Goal: Task Accomplishment & Management: Use online tool/utility

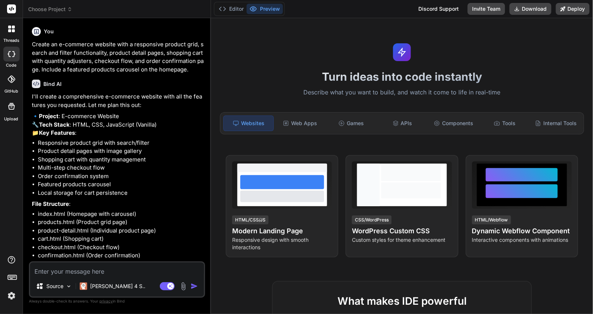
type textarea "x"
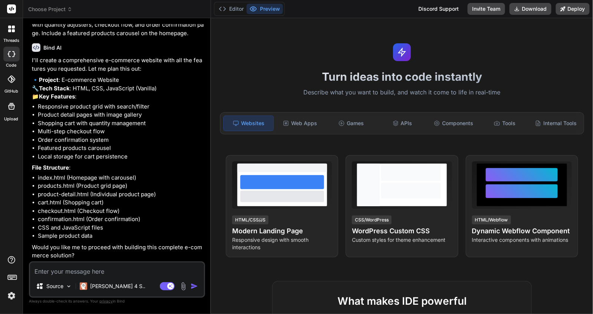
scroll to position [52, 0]
click at [97, 272] on textarea at bounding box center [117, 269] width 174 height 13
type textarea "y"
type textarea "x"
type textarea "ye"
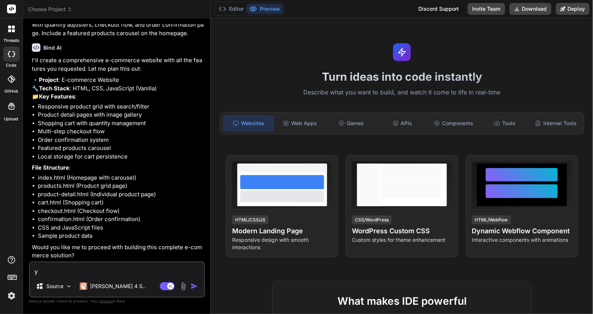
type textarea "x"
type textarea "yes"
type textarea "x"
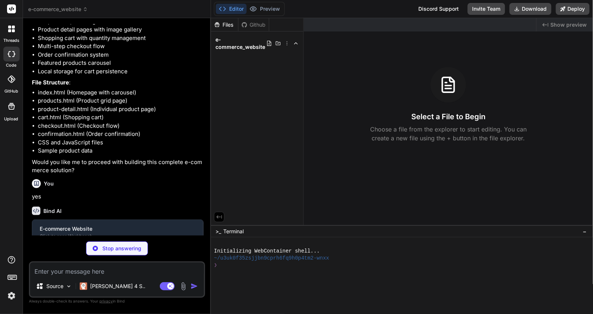
scroll to position [129, 0]
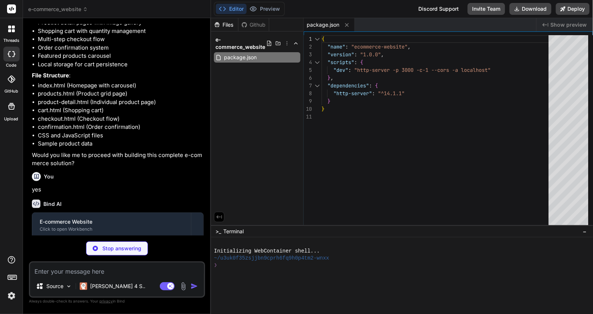
click at [11, 294] on img at bounding box center [11, 296] width 13 height 13
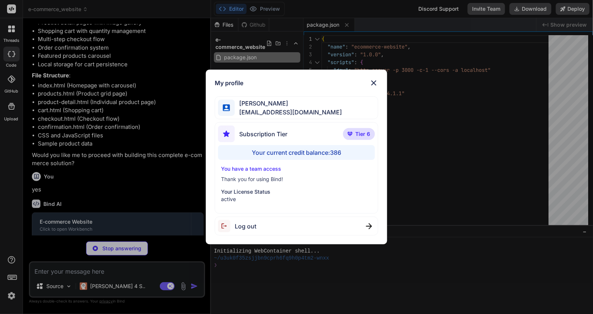
click at [10, 294] on div "My profile [PERSON_NAME] [EMAIL_ADDRESS][DOMAIN_NAME] Subscription Tier Tier 6 …" at bounding box center [296, 157] width 593 height 314
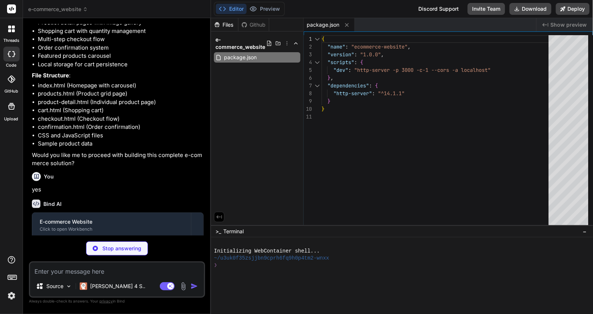
type textarea "x"
type textarea "</footer> <script src="data.js"></script> <script src="script.js"></script> </b…"
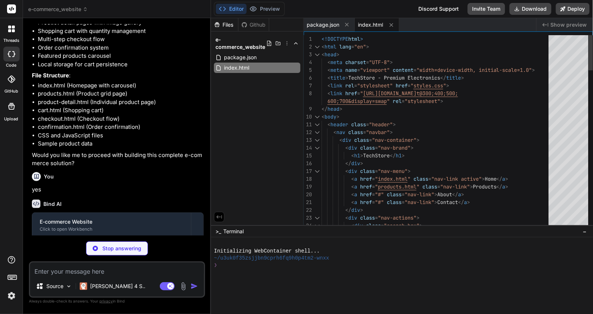
type textarea "x"
type textarea "</body> </html>"
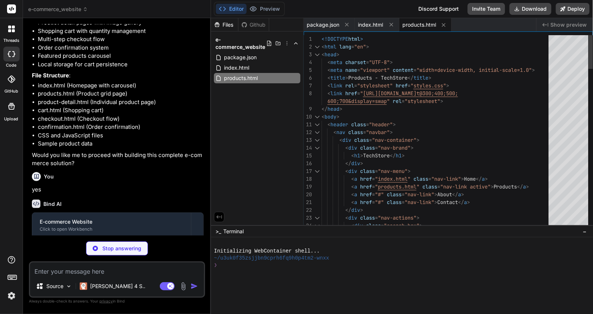
type textarea "x"
type textarea "<script src="data.js"></script> <script src="product-detail.js"></script> <scri…"
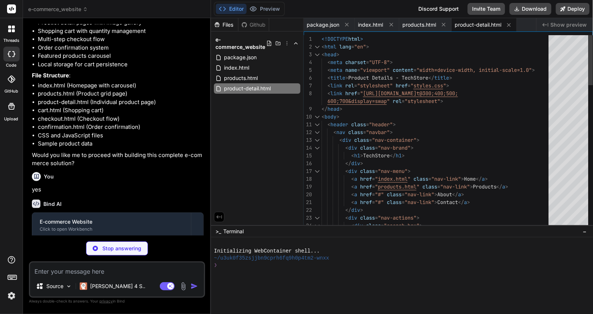
type textarea "x"
type textarea "<script src="cart.js"></script> <script src="script.js"></script> </body> </htm…"
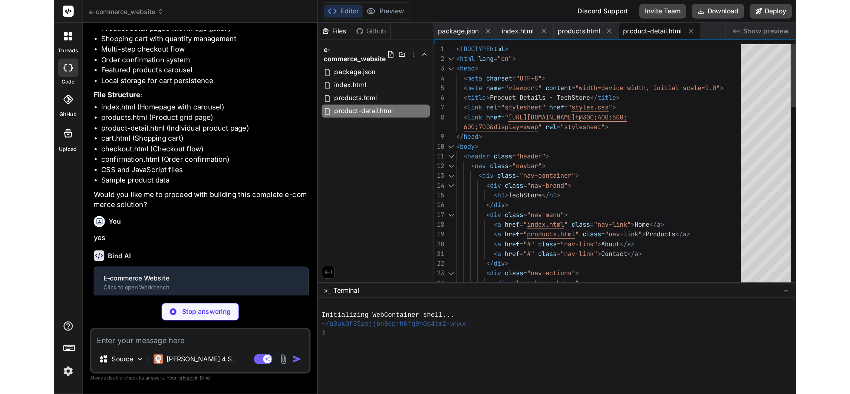
scroll to position [0, 25]
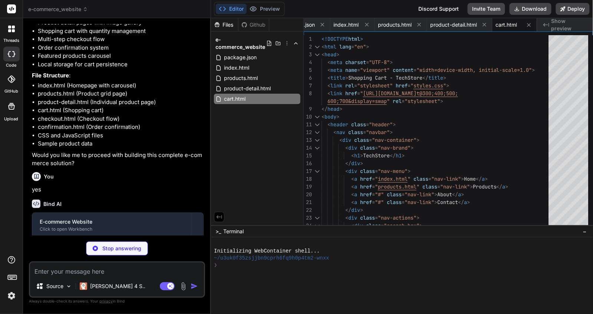
type textarea "x"
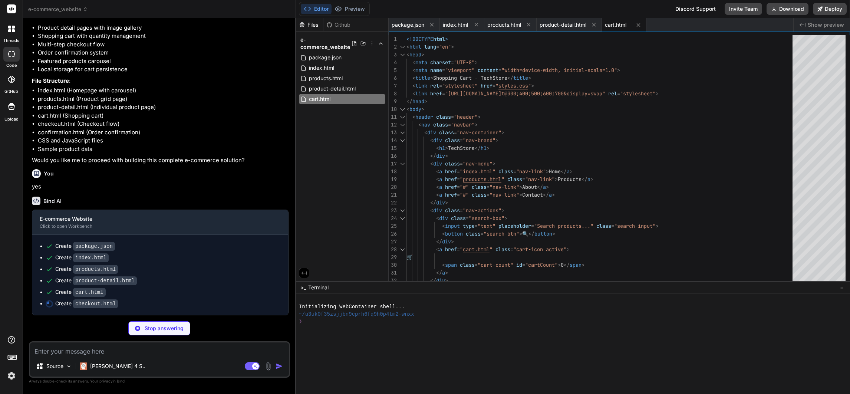
scroll to position [129, 0]
type textarea "x"
type textarea "<script src="checkout.js"></script> <script src="script.js"></script> </body> <…"
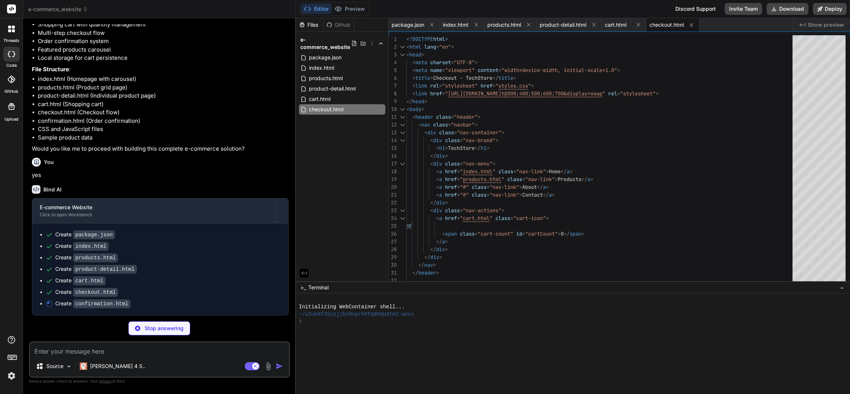
type textarea "x"
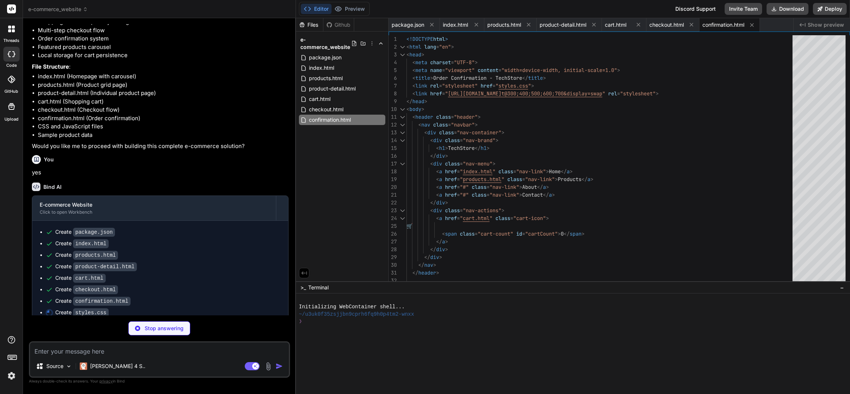
type textarea "x"
type textarea "display: none; } .product-card { min-width: auto; } }"
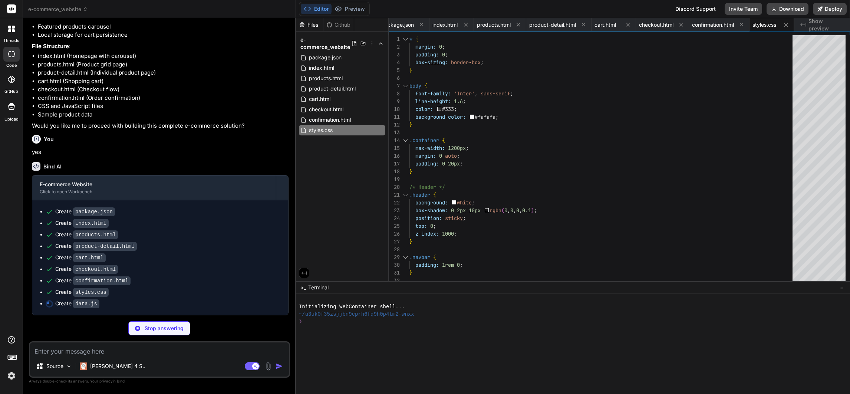
scroll to position [163, 0]
type textarea "x"
type textarea "}, 3000); } // Initialize cart count on page load document.addEventListener('DO…"
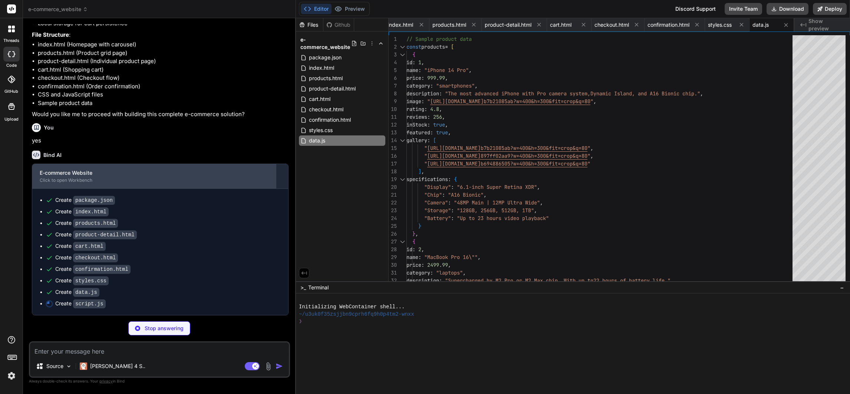
scroll to position [174, 0]
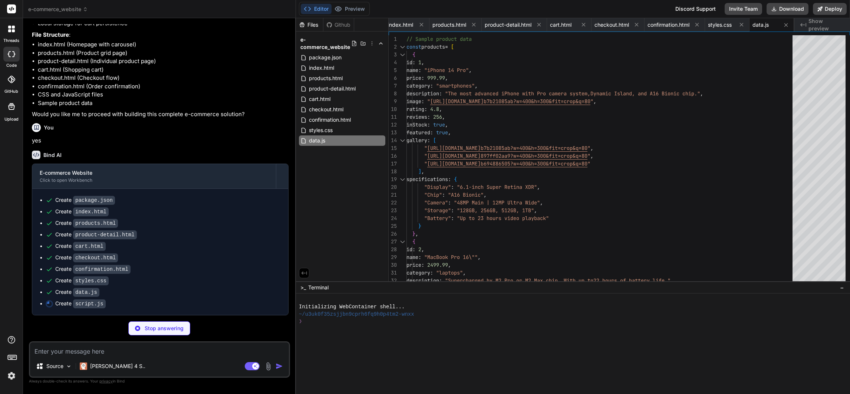
type textarea "x"
type textarea "}); } });"
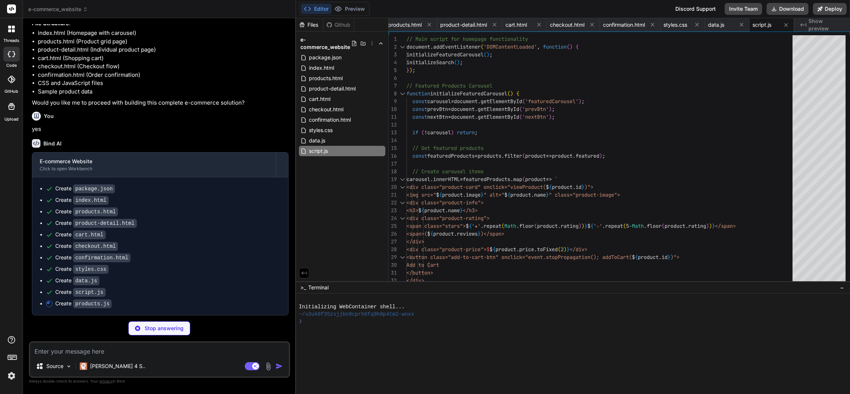
type textarea "x"
type textarea "applyFilters(); } // View product details function viewProduct(productId) { win…"
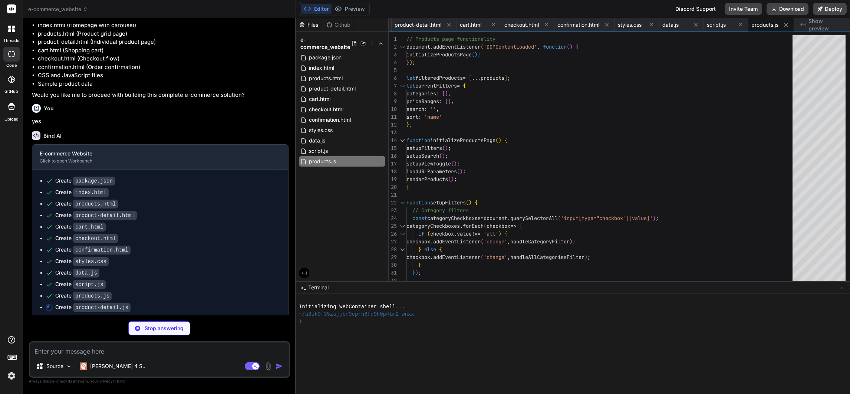
scroll to position [196, 0]
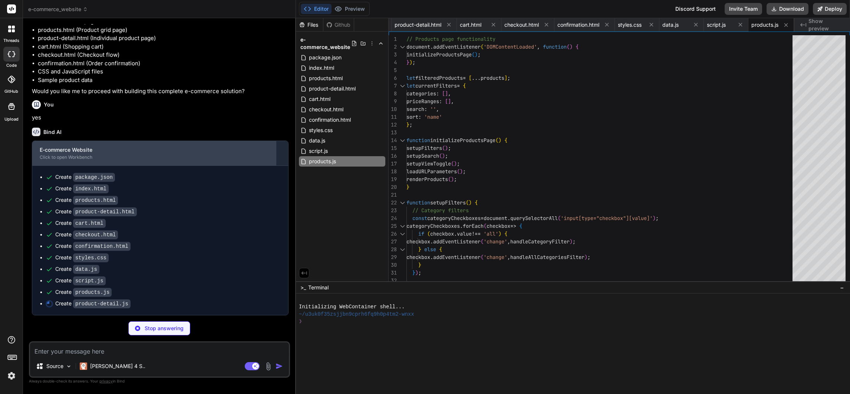
type textarea "x"
type textarea "} .review-rating { color: #fbbf24; } `; document.head.appendChild(style); });"
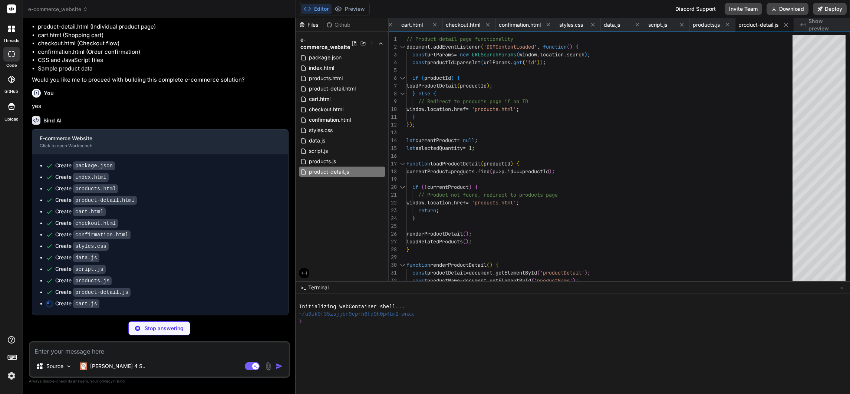
scroll to position [207, 0]
type textarea "x"
type textarea "`; document.head.appendChild(style); });"
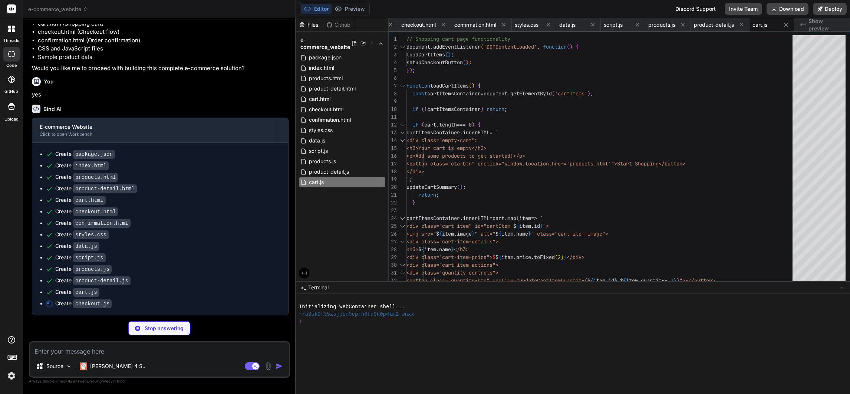
scroll to position [218, 0]
click at [8, 373] on img at bounding box center [11, 375] width 13 height 13
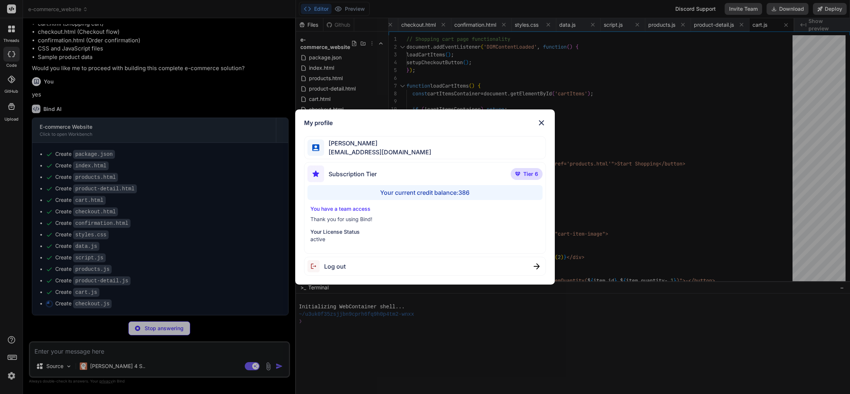
click at [8, 373] on div "My profile [PERSON_NAME] [EMAIL_ADDRESS][DOMAIN_NAME] Subscription Tier Tier 6 …" at bounding box center [425, 197] width 850 height 394
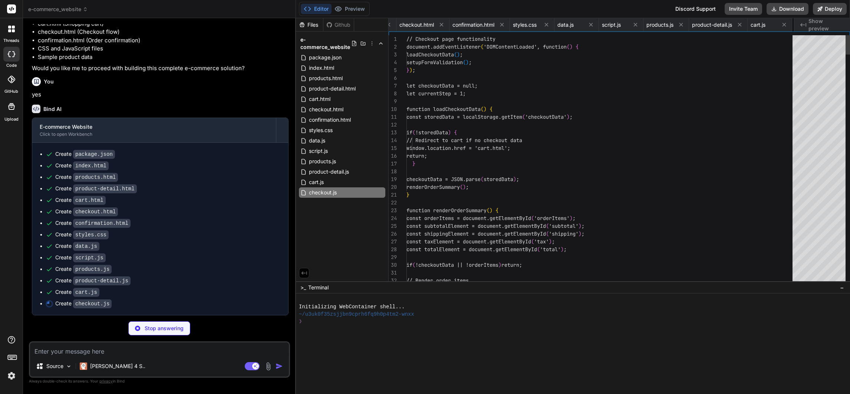
scroll to position [0, 297]
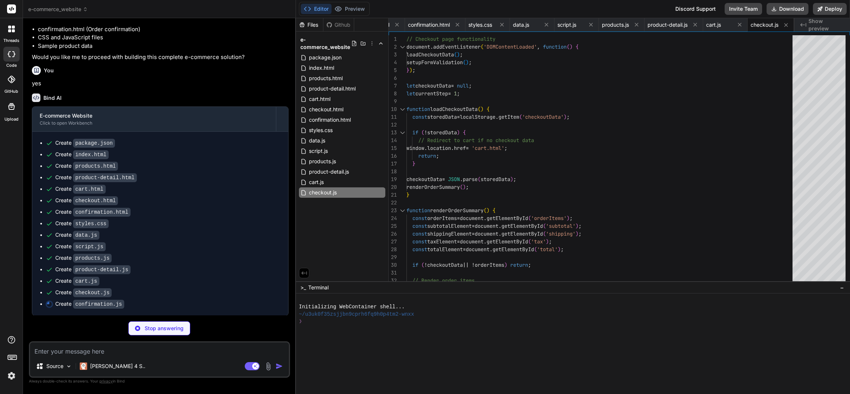
type textarea "x"
type textarea "document.head.appendChild(style); });"
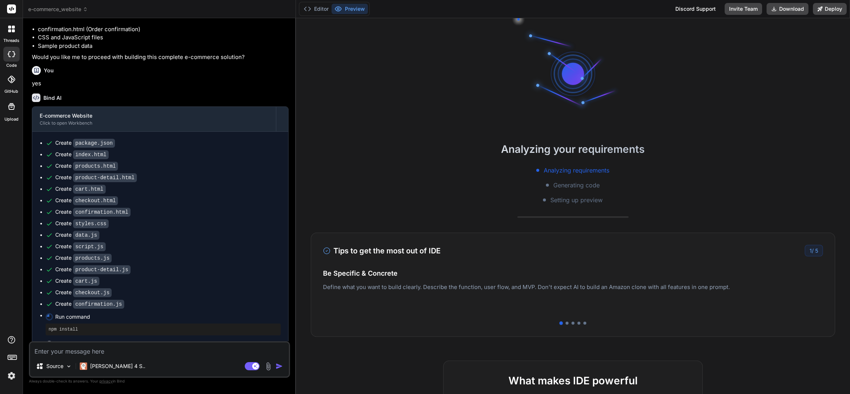
scroll to position [21, 0]
type textarea "x"
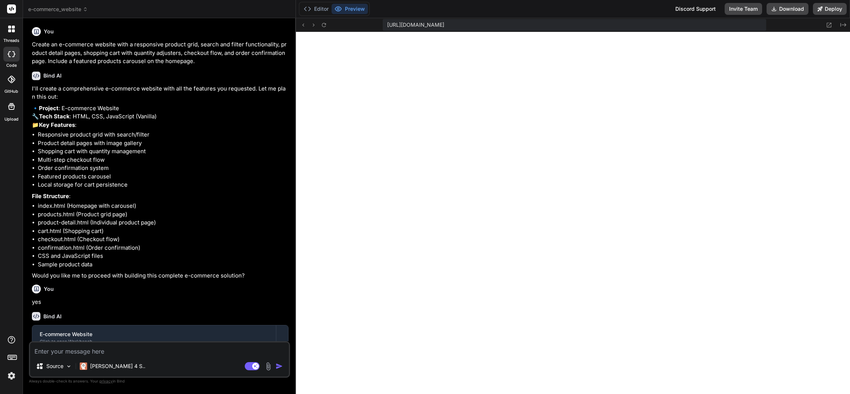
scroll to position [590, 0]
click at [8, 30] on icon at bounding box center [9, 30] width 3 height 3
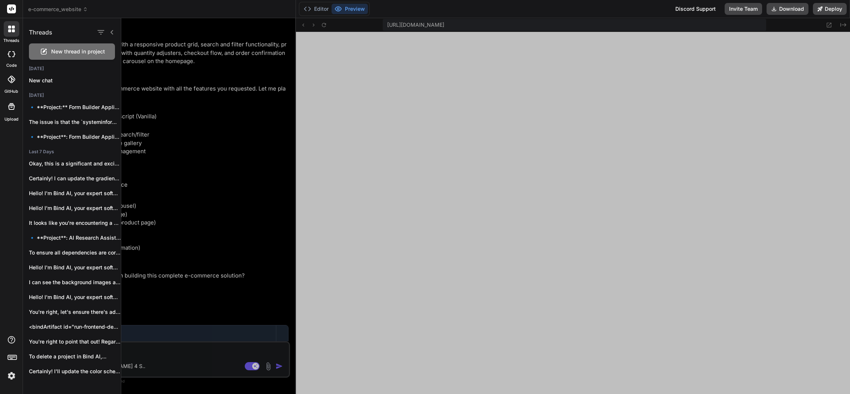
click at [7, 6] on rect at bounding box center [11, 8] width 9 height 9
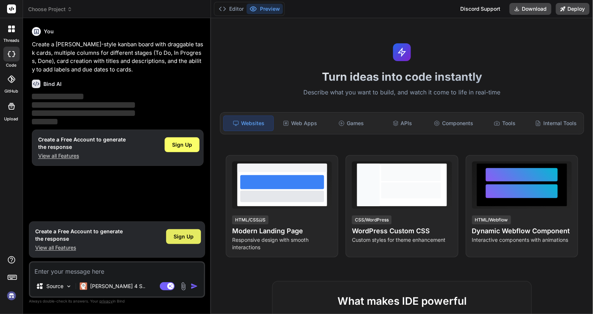
click at [186, 239] on span "Sign Up" at bounding box center [184, 236] width 20 height 7
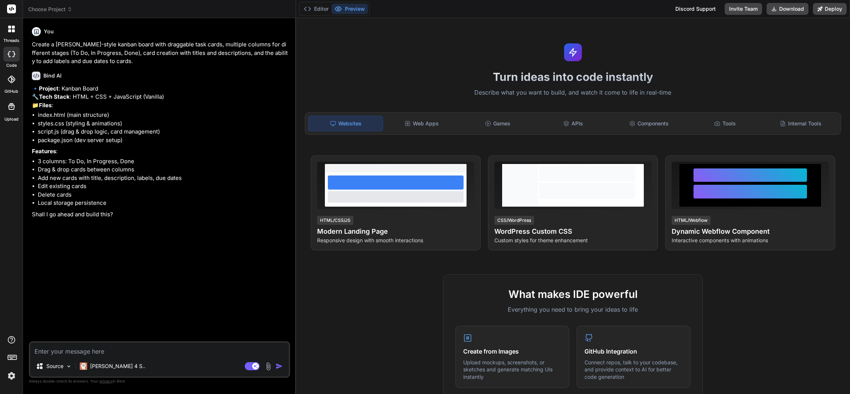
click at [12, 27] on icon at bounding box center [11, 29] width 7 height 7
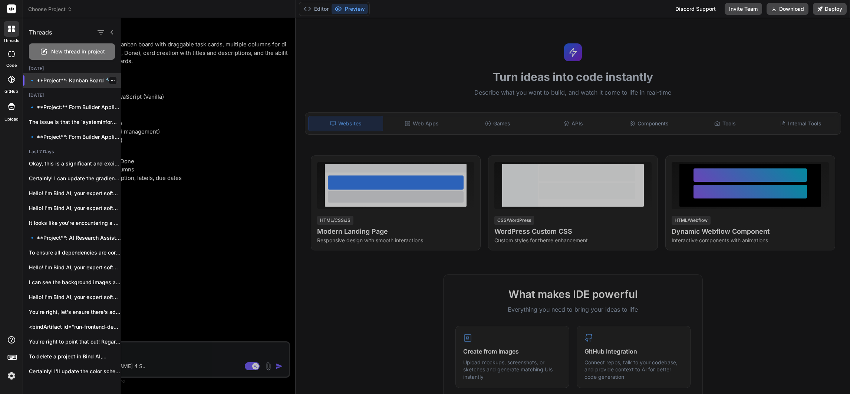
click at [73, 82] on p "🔹 **Project**: Kanban Board 🔧 **Tech..." at bounding box center [75, 80] width 92 height 7
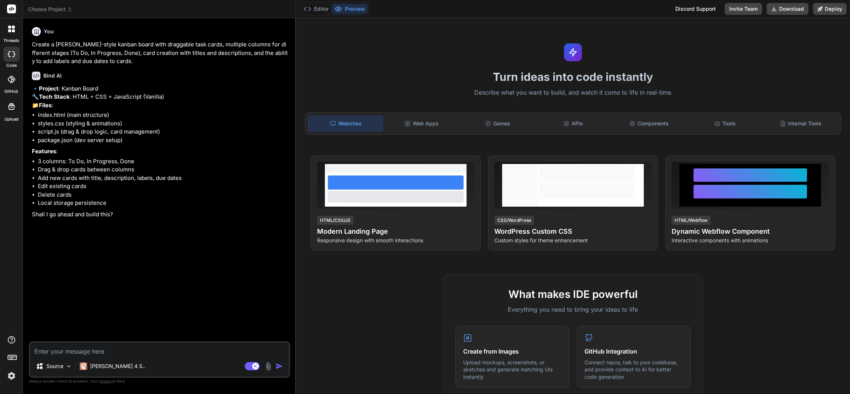
click at [11, 26] on icon at bounding box center [11, 29] width 7 height 7
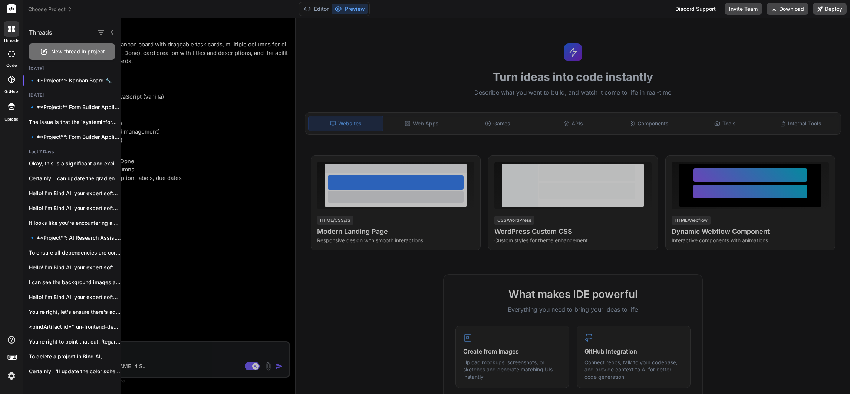
click at [81, 52] on span "New thread in project" at bounding box center [78, 51] width 54 height 7
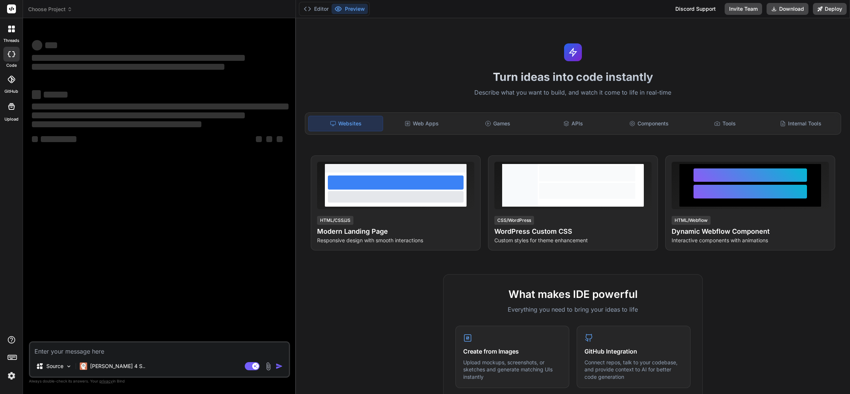
type textarea "x"
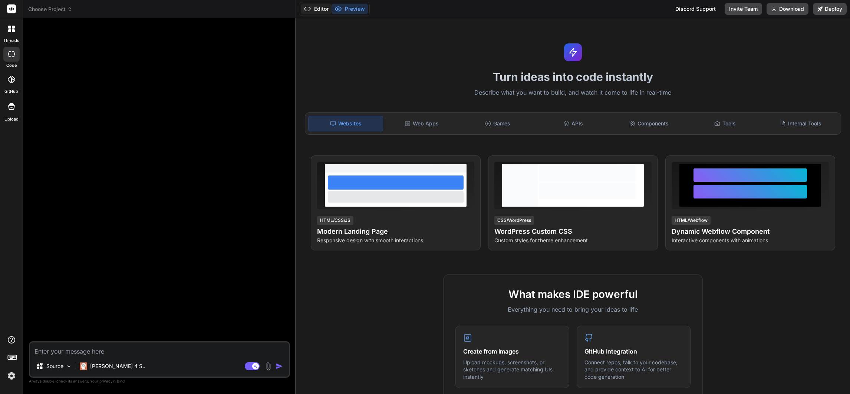
click at [311, 8] on icon at bounding box center [307, 8] width 7 height 7
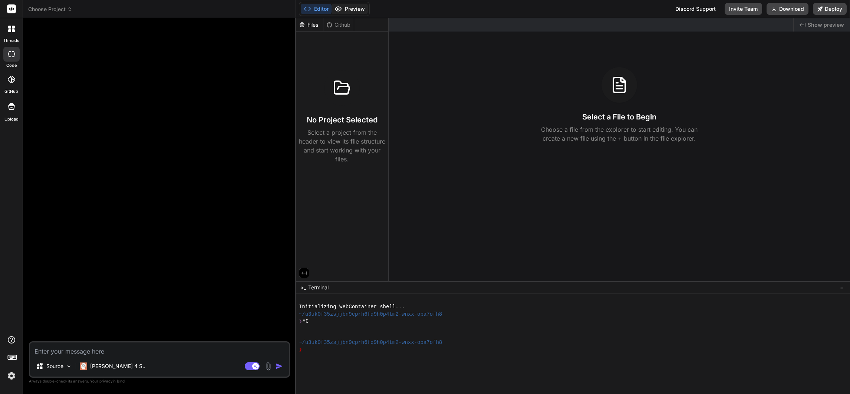
click at [339, 9] on icon at bounding box center [337, 8] width 7 height 7
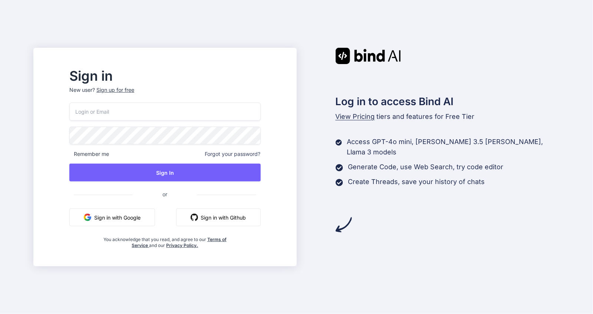
click at [134, 217] on button "Sign in with Google" at bounding box center [112, 218] width 86 height 18
